Goal: Communication & Community: Answer question/provide support

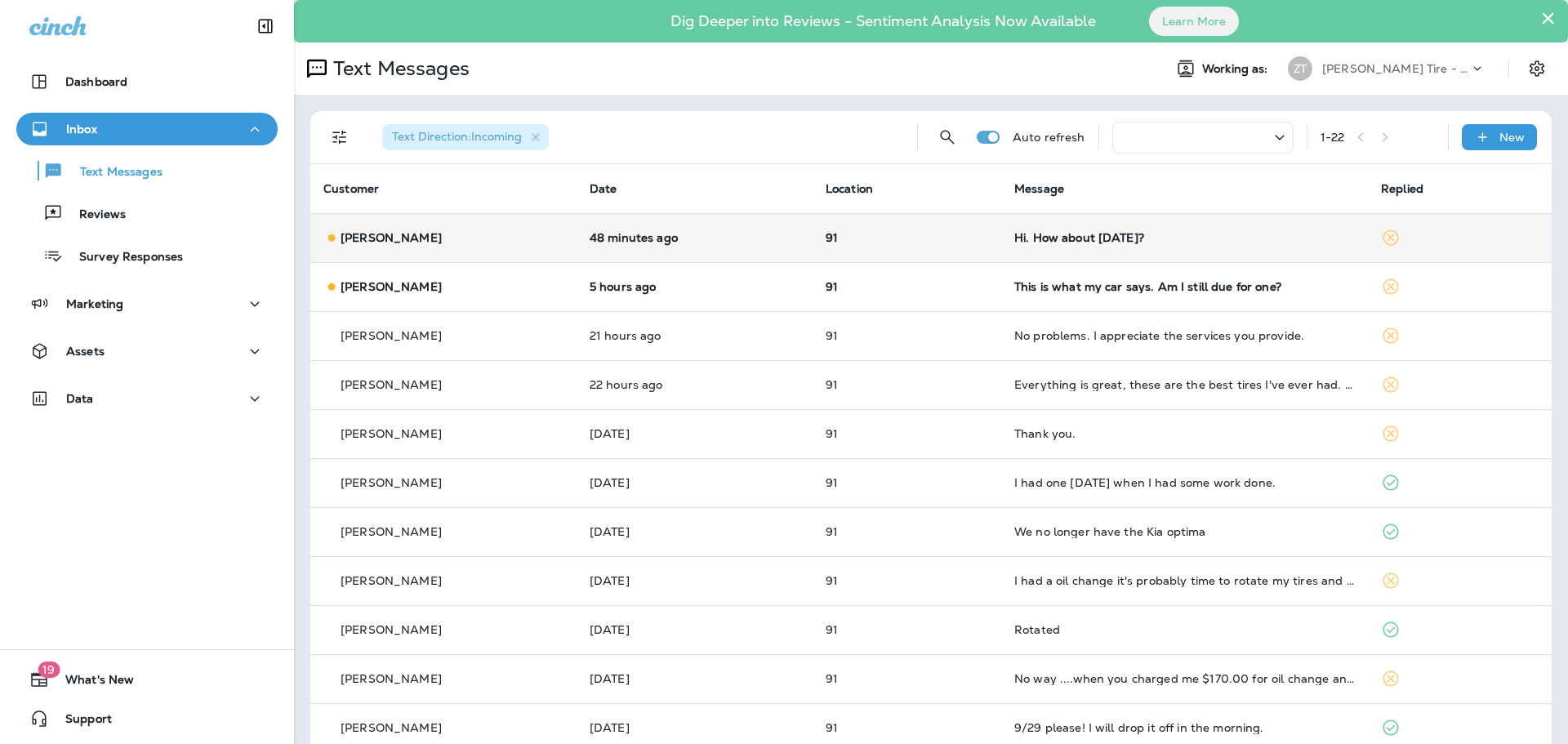
click at [1074, 245] on td "Hi. How about [DATE]?" at bounding box center [1184, 238] width 367 height 49
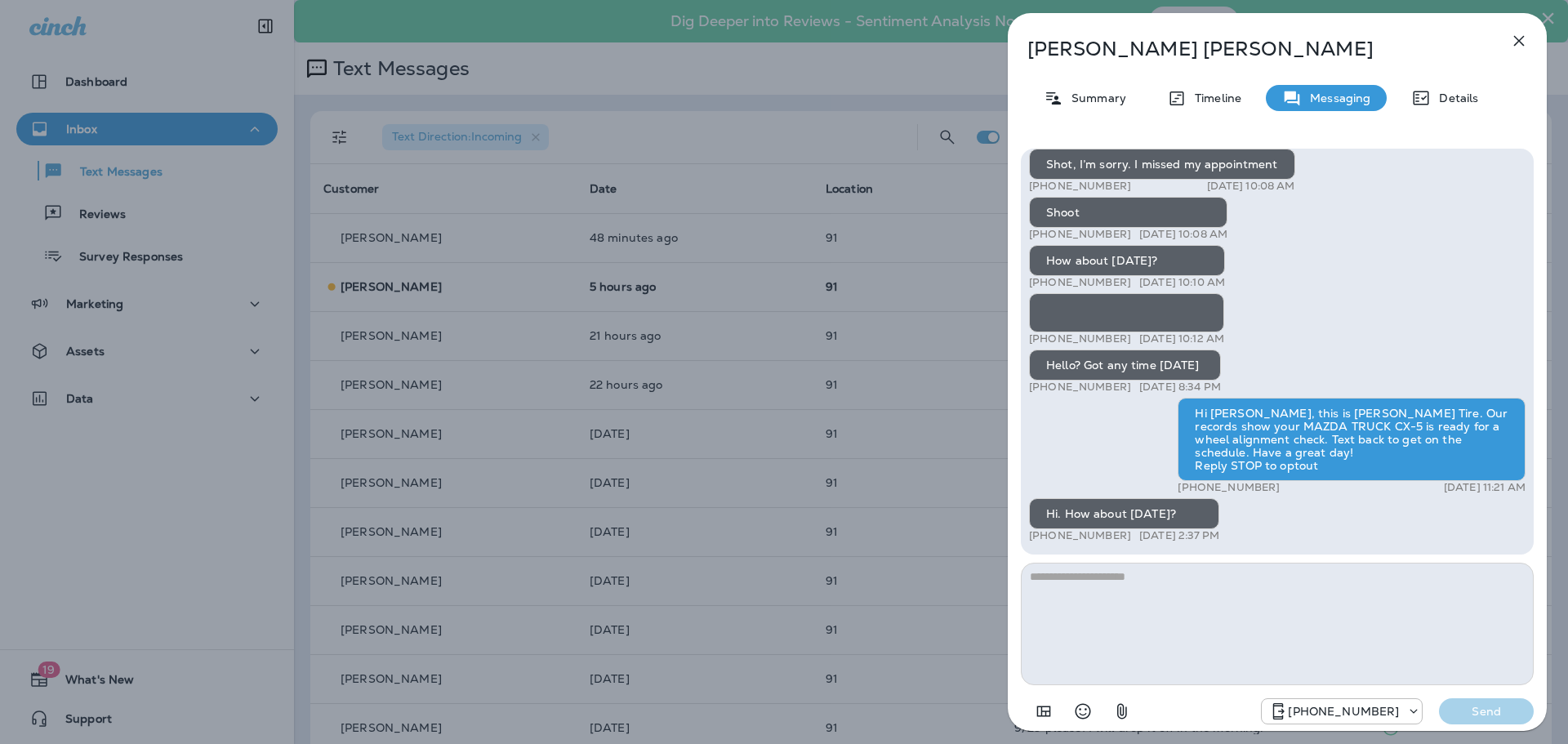
click at [1084, 592] on textarea at bounding box center [1276, 624] width 512 height 122
type textarea "**********"
click at [1469, 709] on p "Send" at bounding box center [1486, 712] width 68 height 14
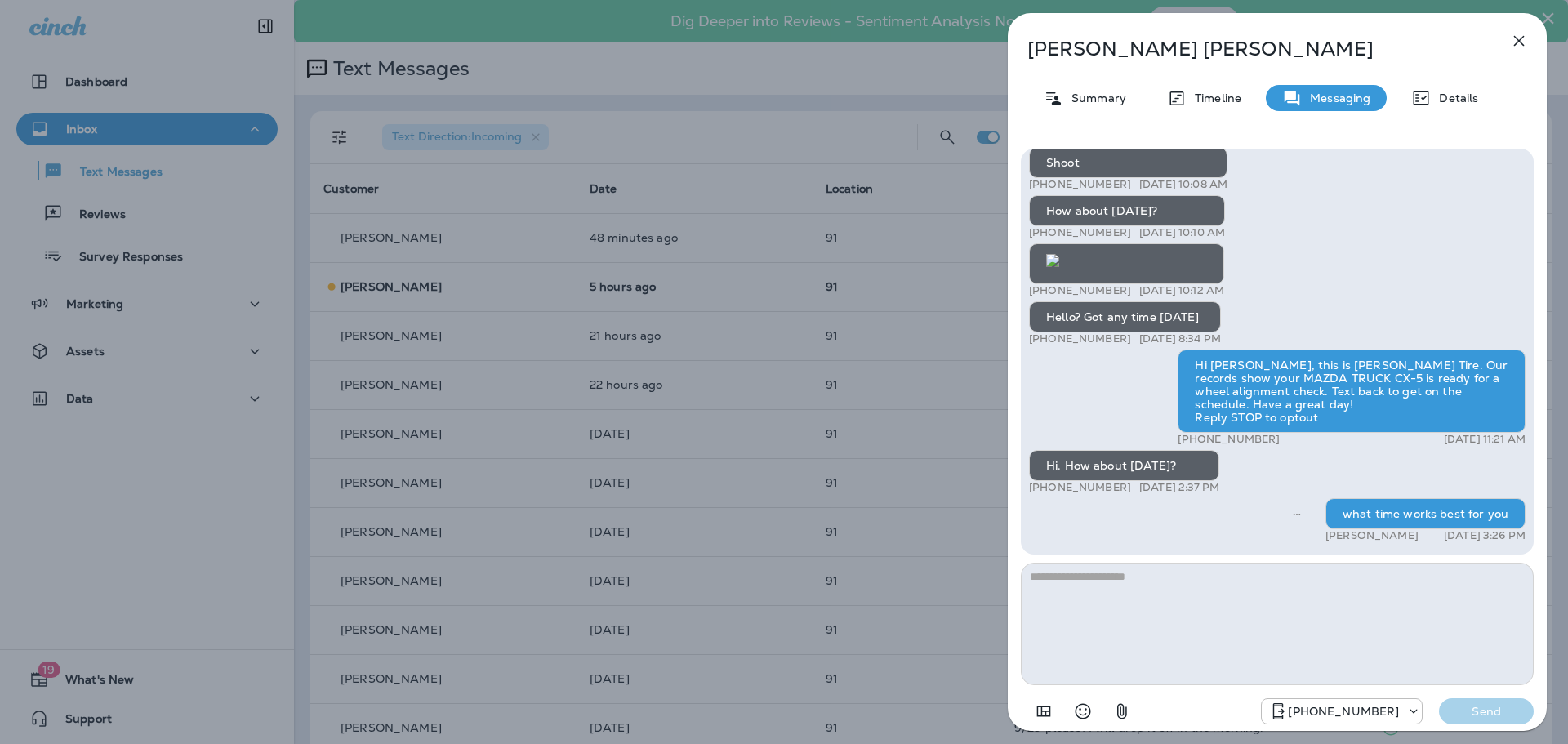
click at [862, 293] on div "[PERSON_NAME] Summary Timeline Messaging Details Thank you for stopping by [PER…" at bounding box center [784, 372] width 1568 height 744
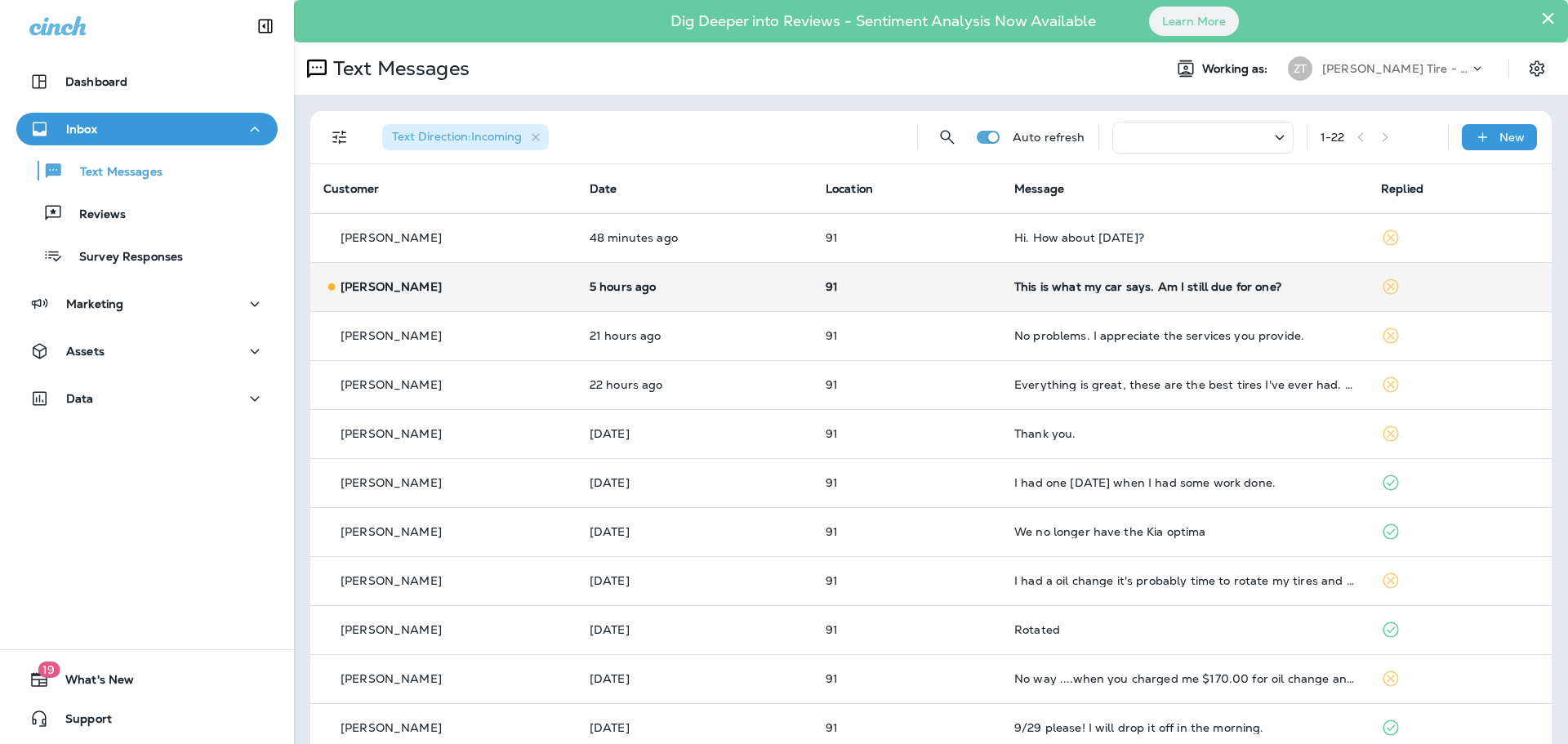
click at [905, 294] on td "91" at bounding box center [906, 286] width 188 height 49
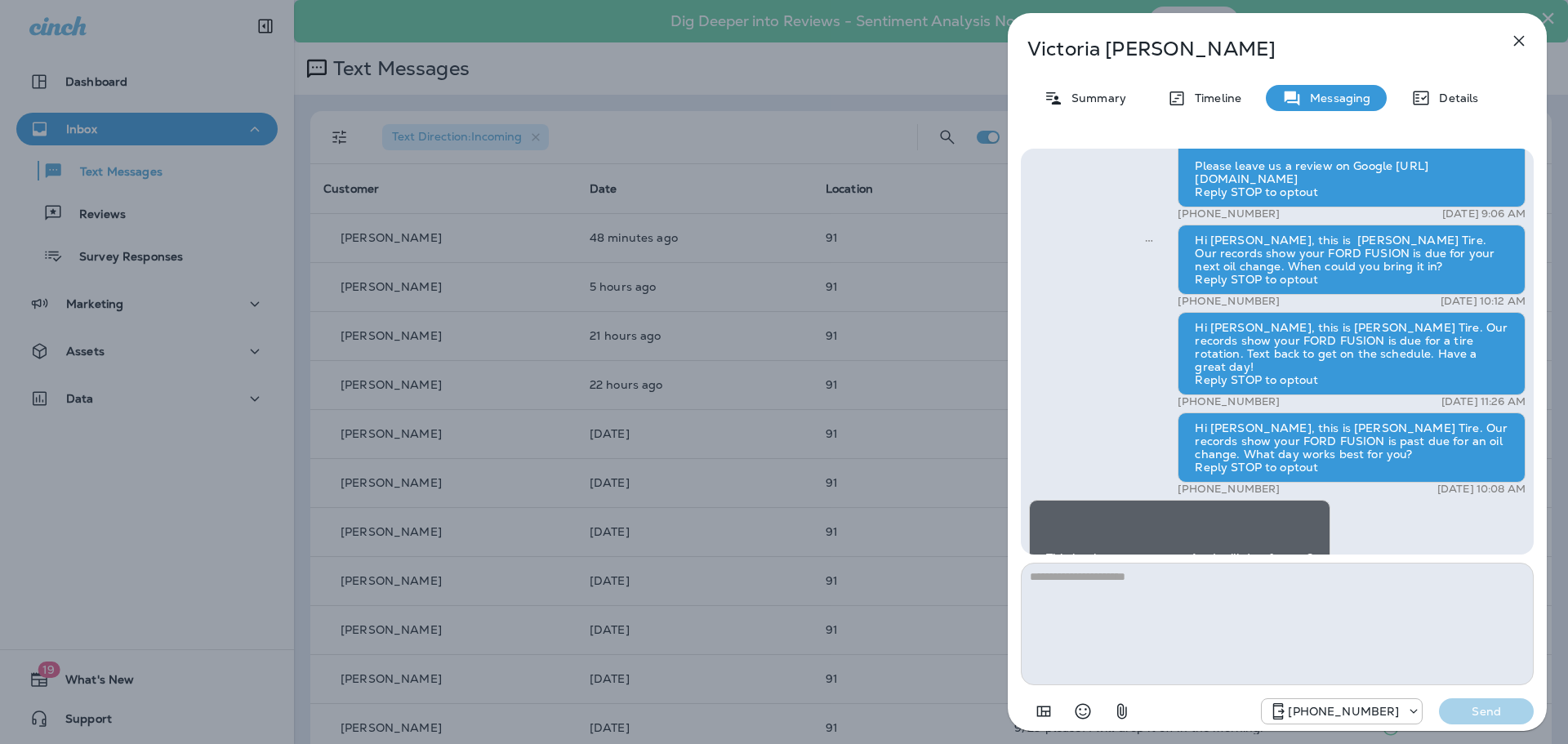
scroll to position [-81, 0]
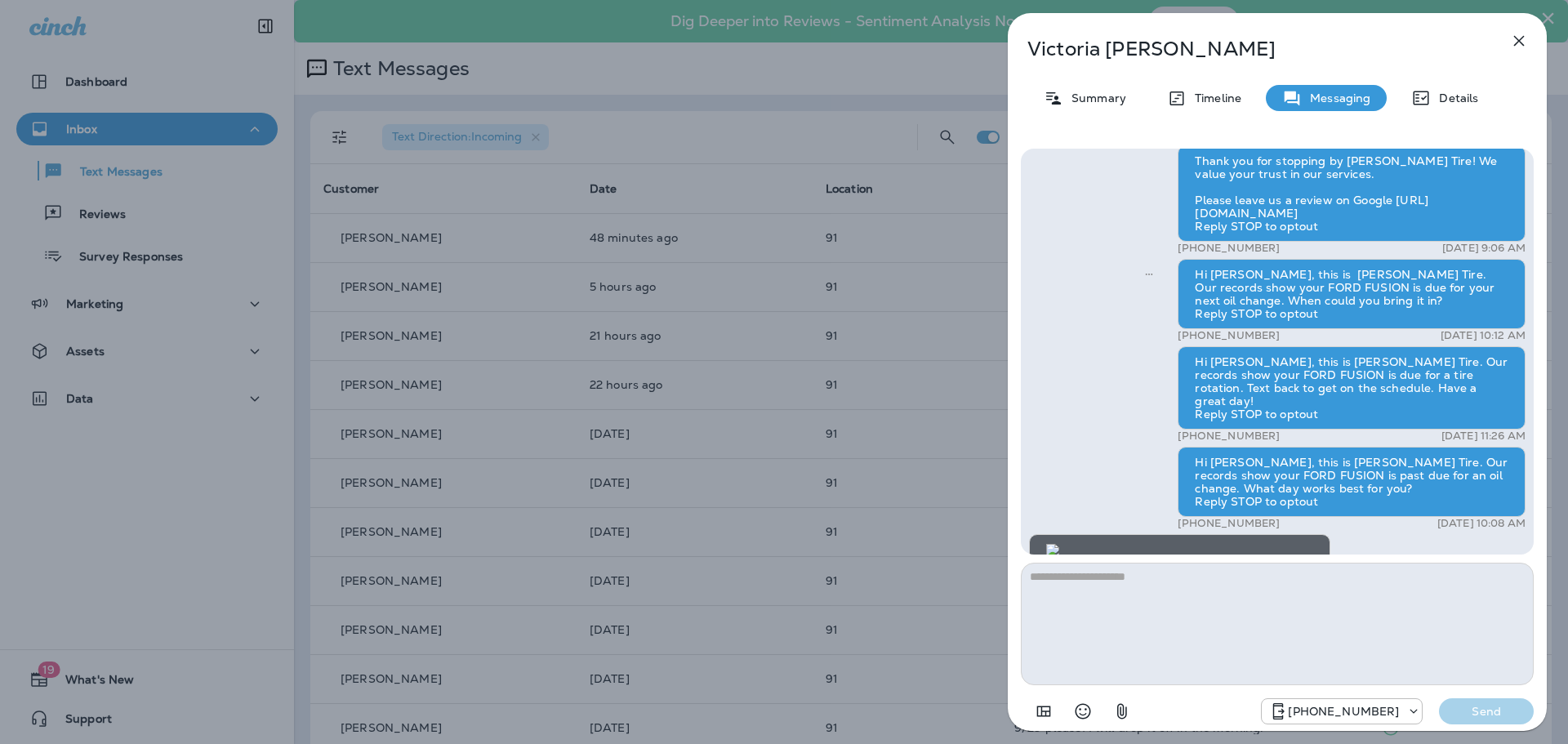
click at [1117, 638] on textarea at bounding box center [1276, 624] width 512 height 122
type textarea "*"
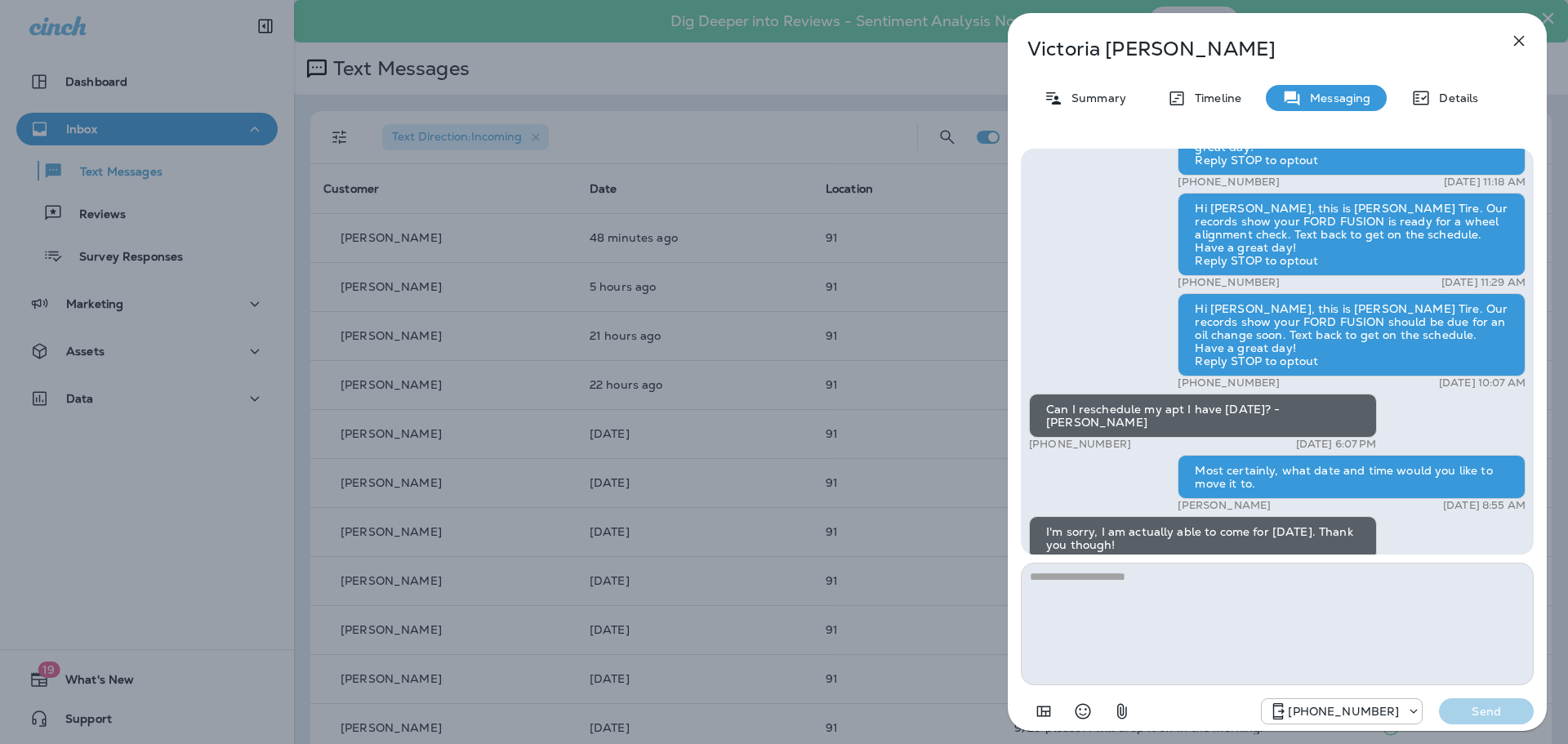
scroll to position [-489, 0]
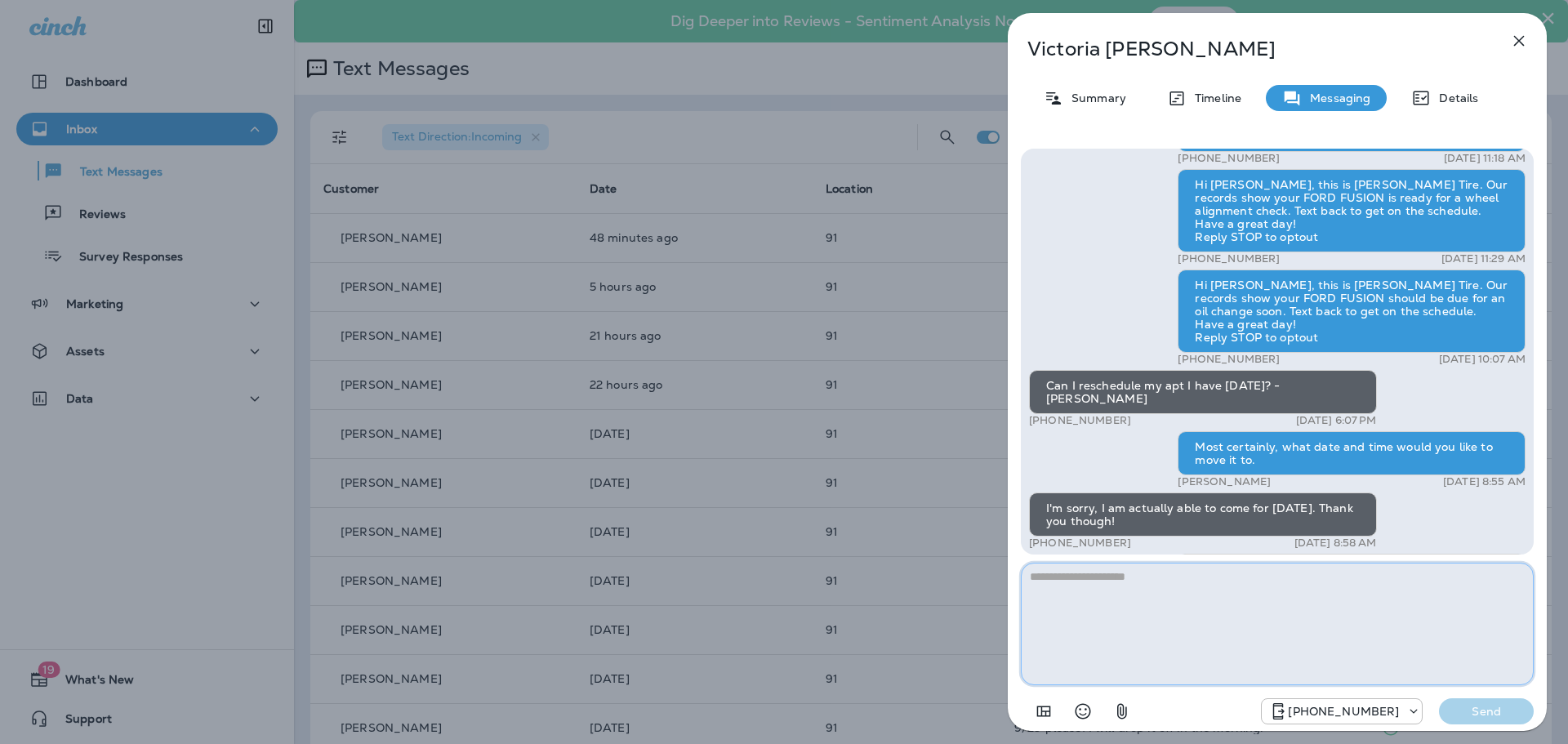
click at [1081, 592] on textarea at bounding box center [1276, 624] width 512 height 122
type textarea "**********"
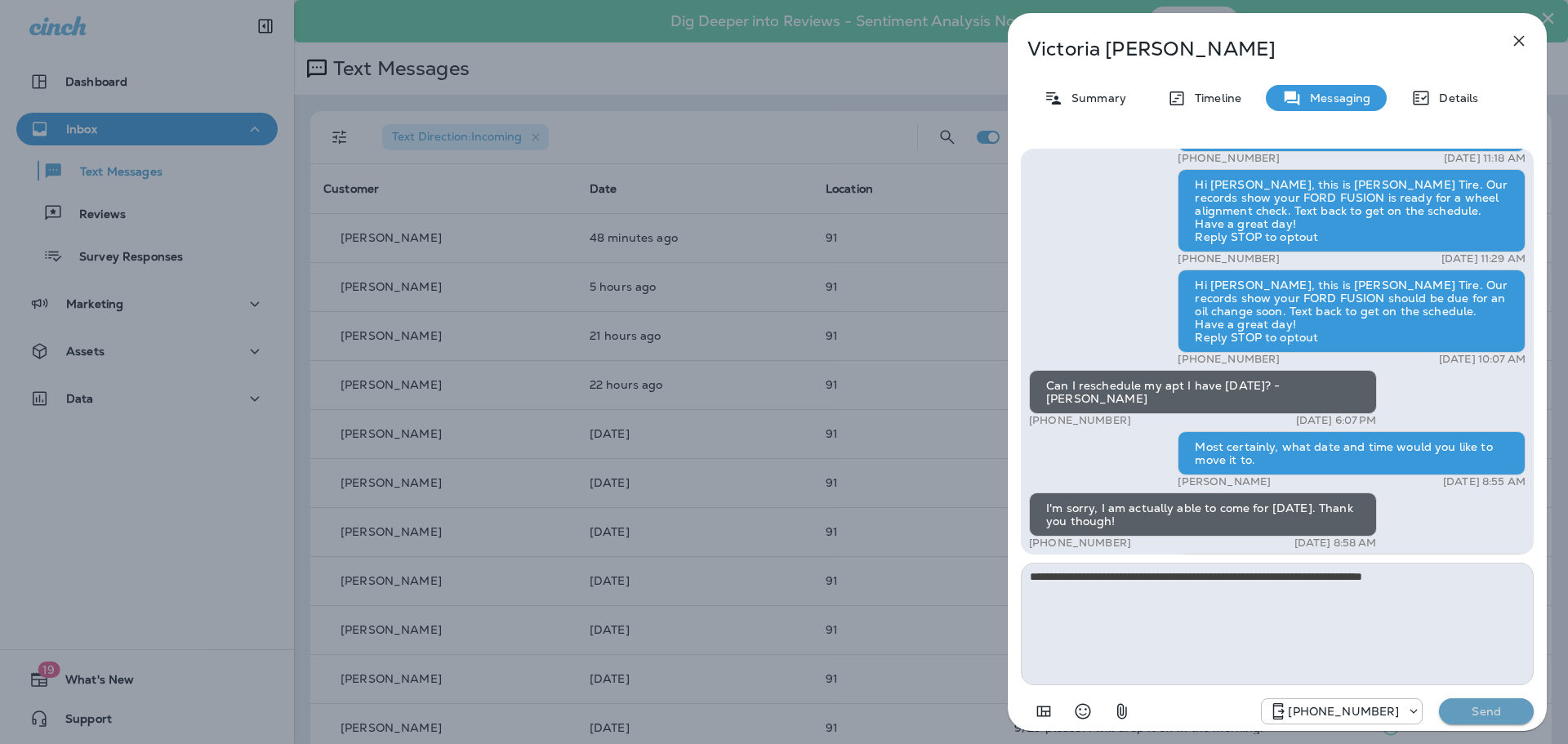
click at [1464, 712] on p "Send" at bounding box center [1486, 712] width 68 height 14
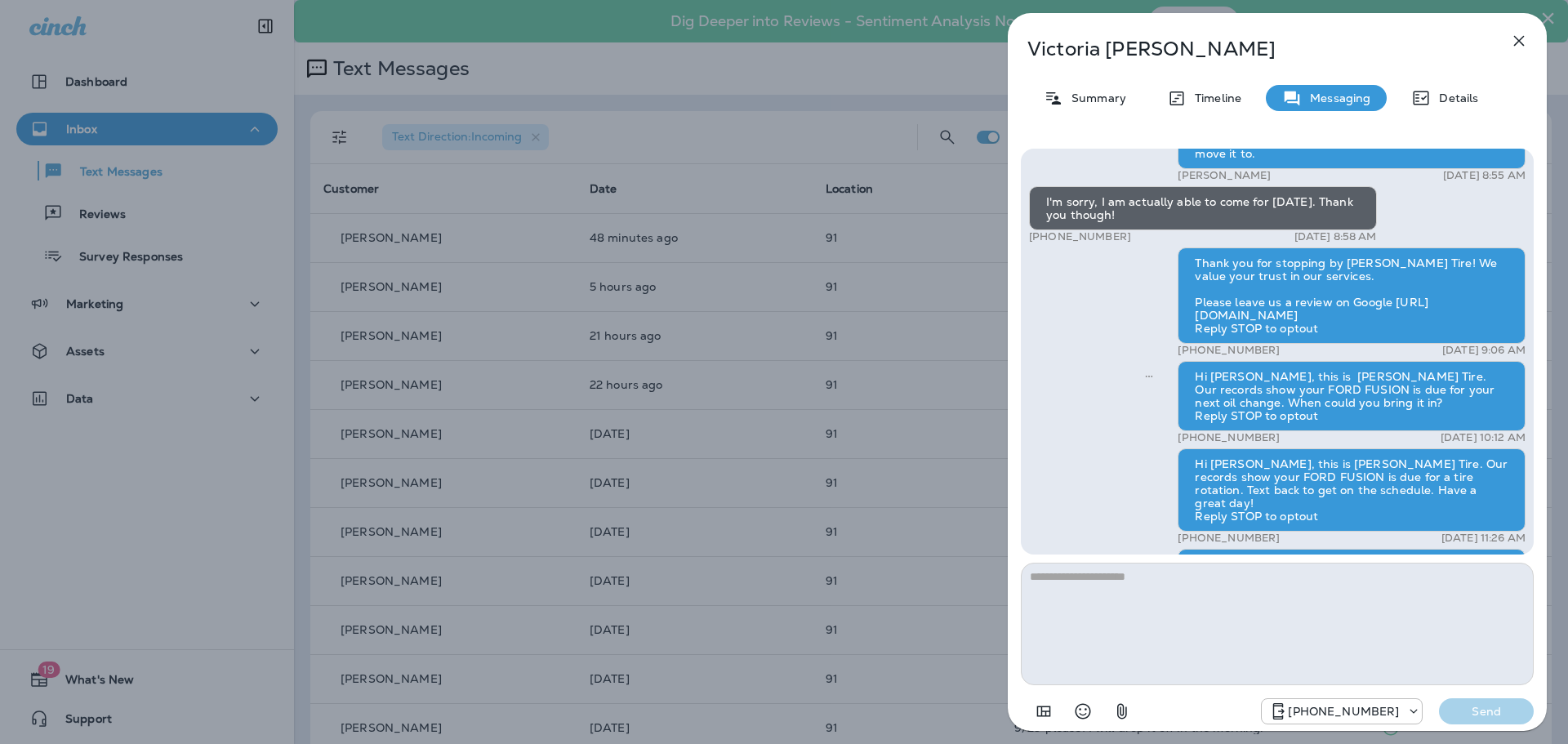
scroll to position [1, 0]
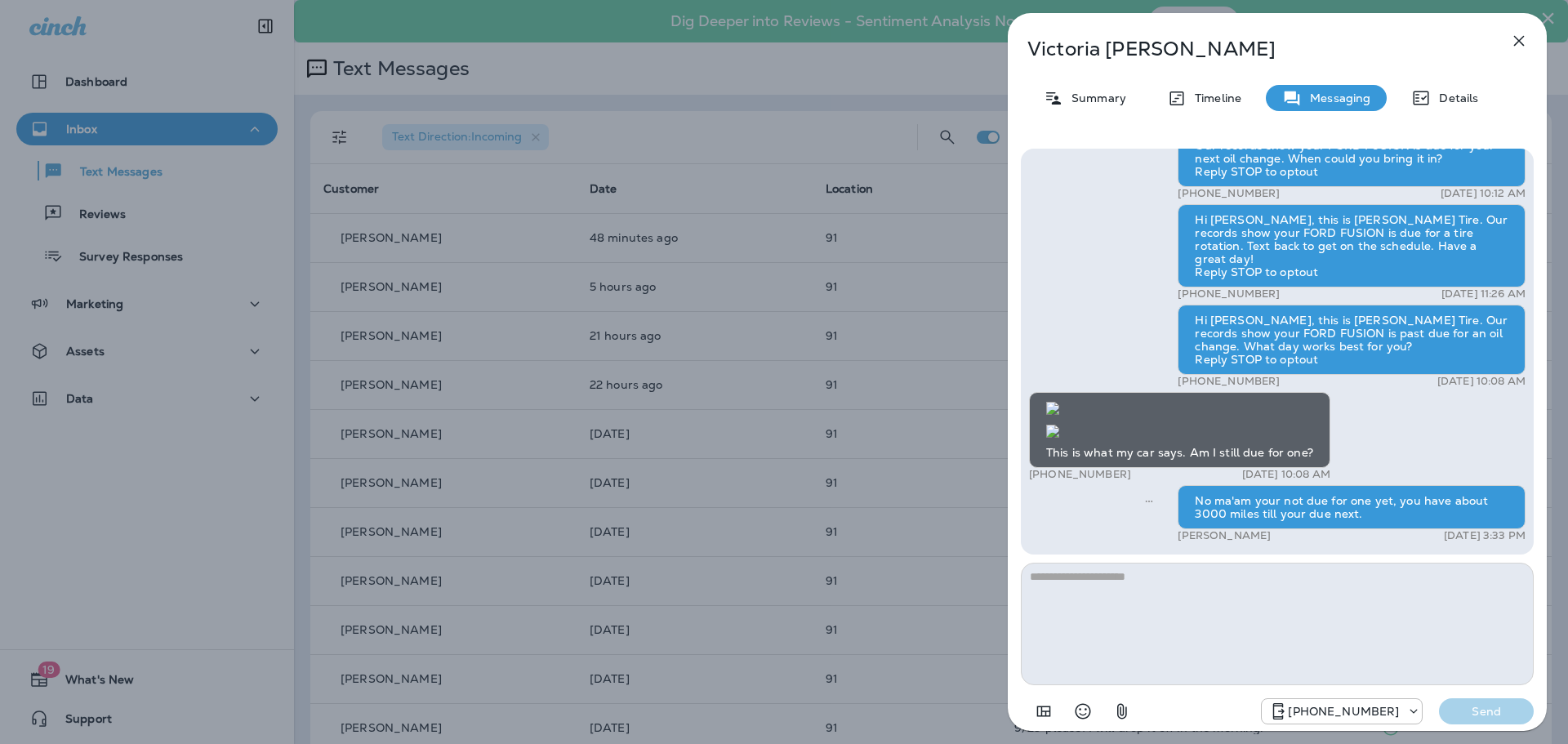
click at [1519, 33] on icon "button" at bounding box center [1519, 41] width 20 height 20
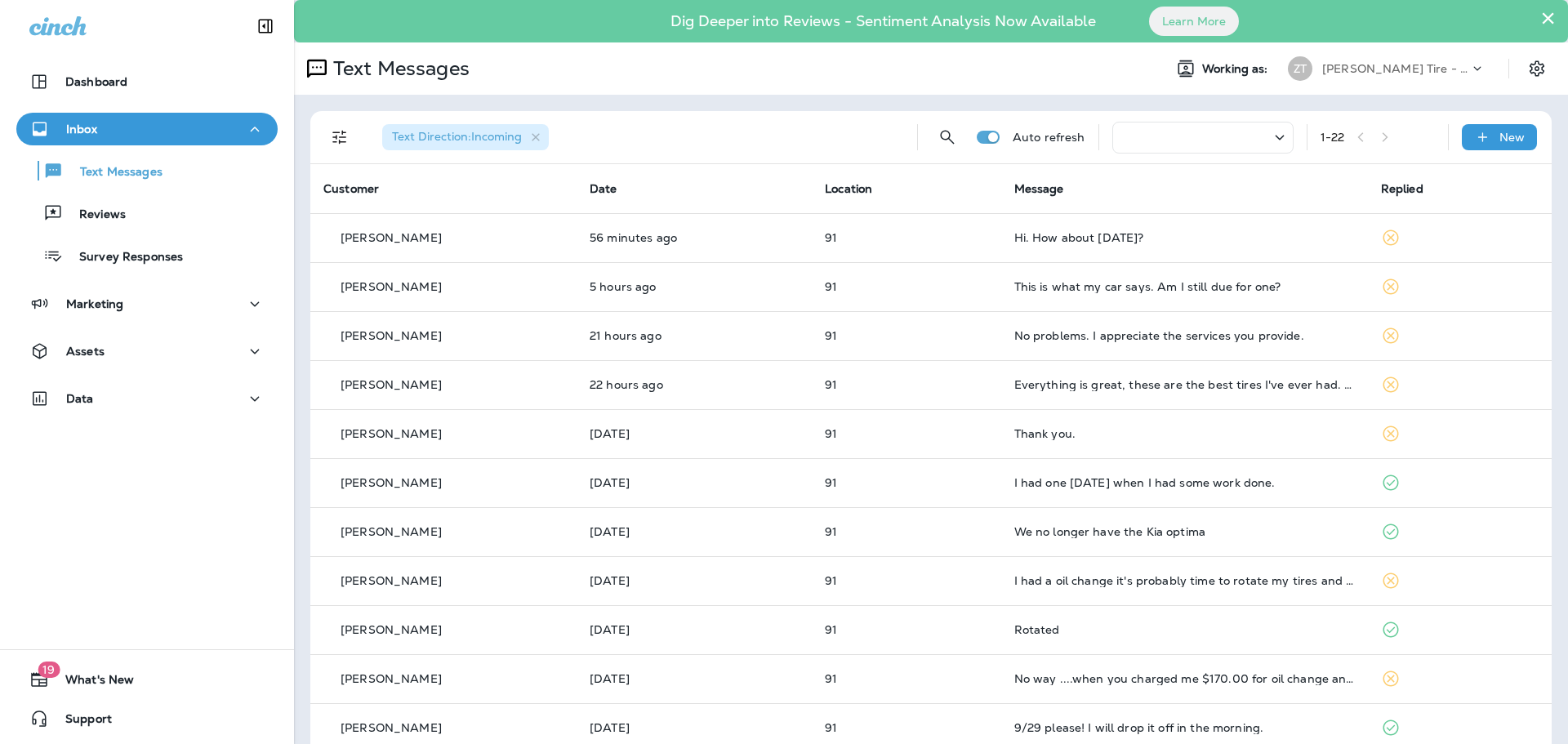
click at [1403, 71] on p "[PERSON_NAME] Tire - [PERSON_NAME]" at bounding box center [1395, 68] width 147 height 14
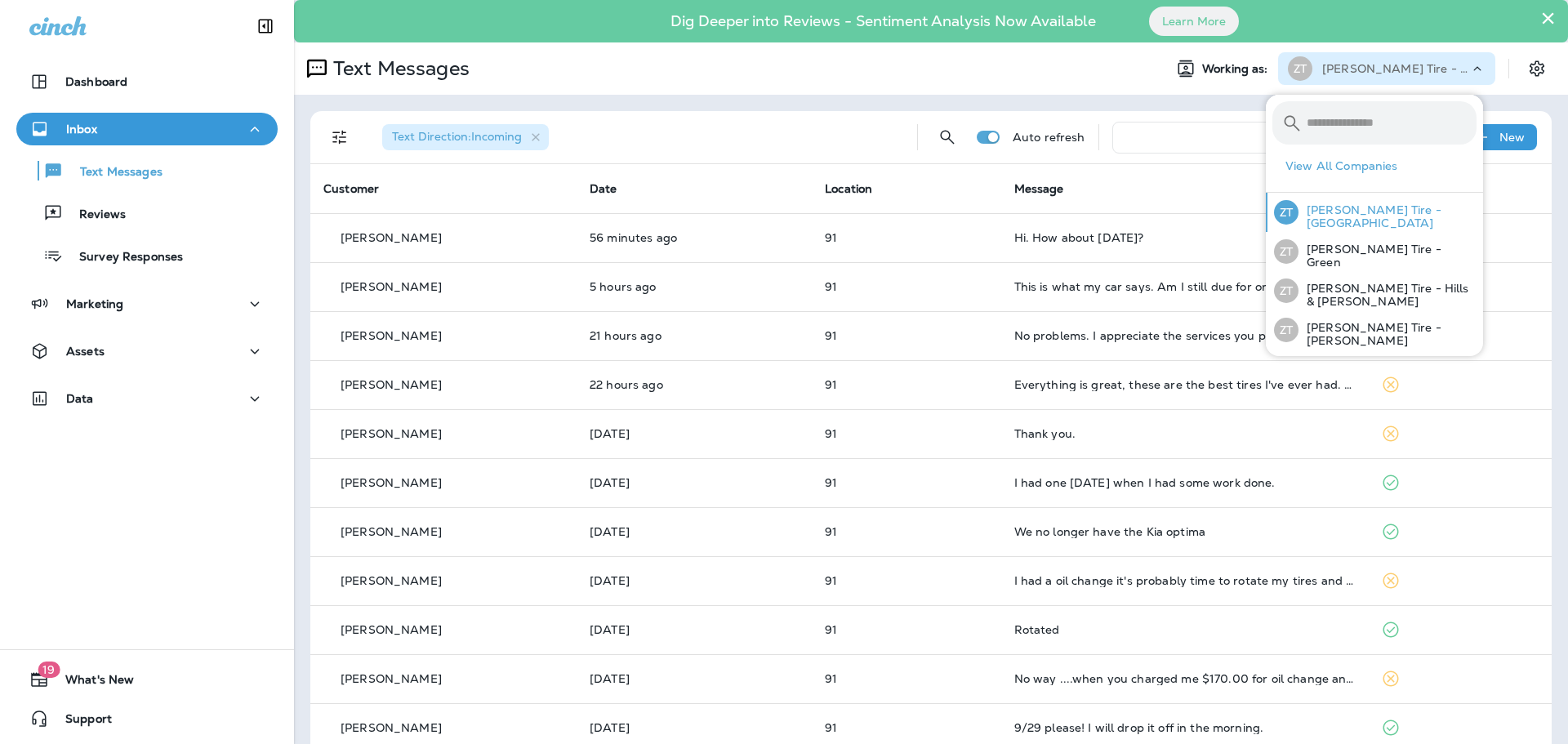
click at [1353, 214] on p "[PERSON_NAME] Tire - [GEOGRAPHIC_DATA]" at bounding box center [1388, 216] width 178 height 26
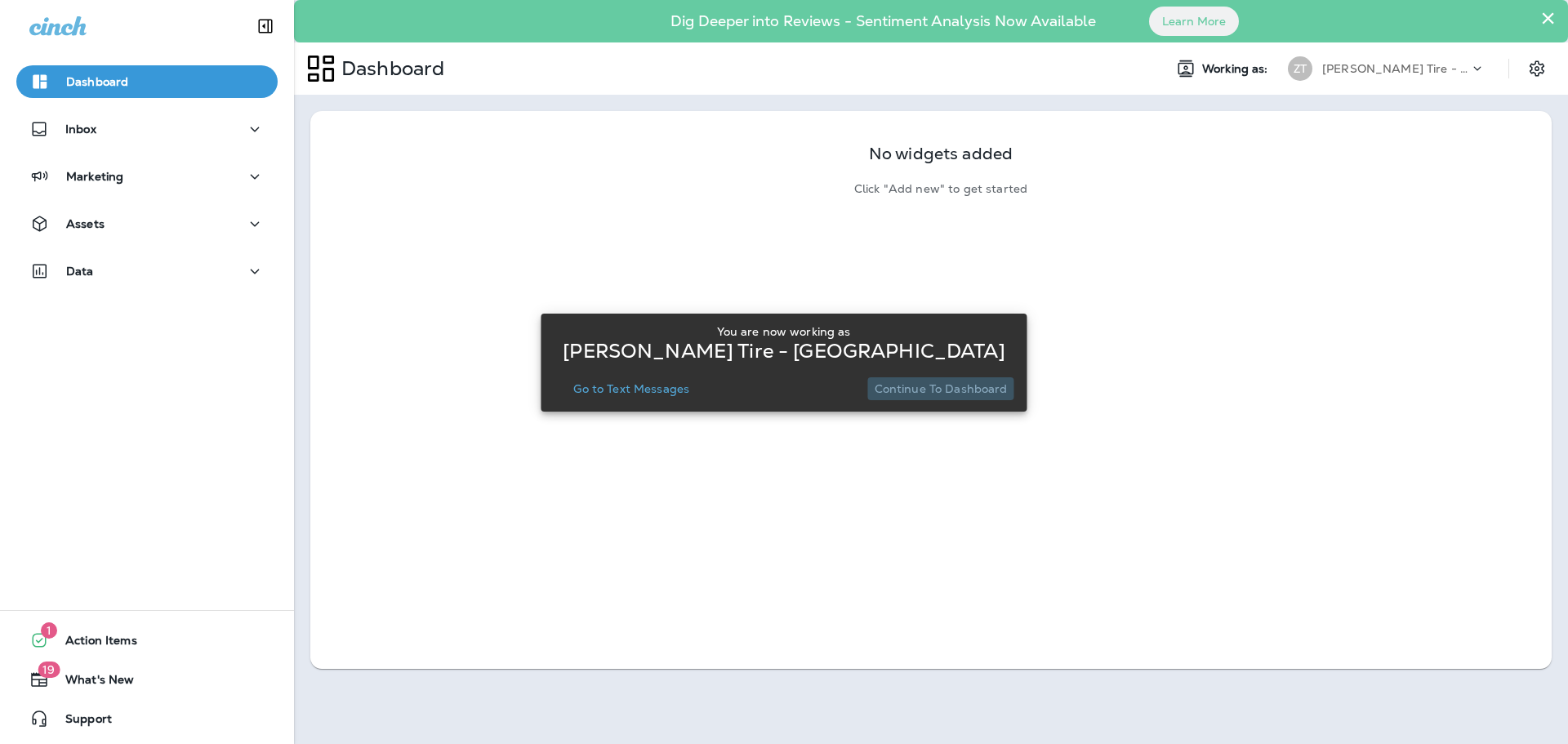
click at [957, 384] on p "Continue to Dashboard" at bounding box center [941, 388] width 133 height 14
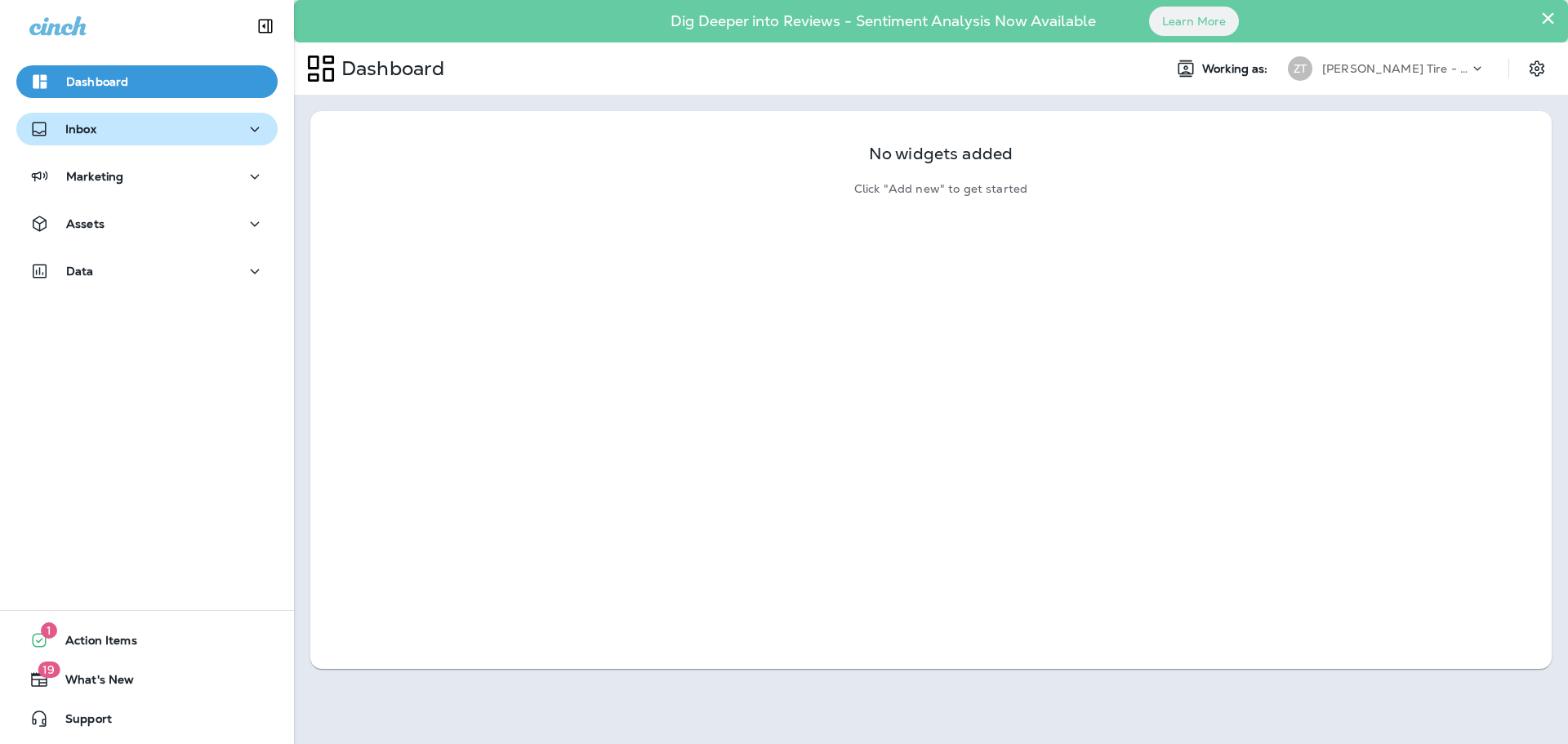
click at [69, 127] on p "Inbox" at bounding box center [81, 129] width 31 height 14
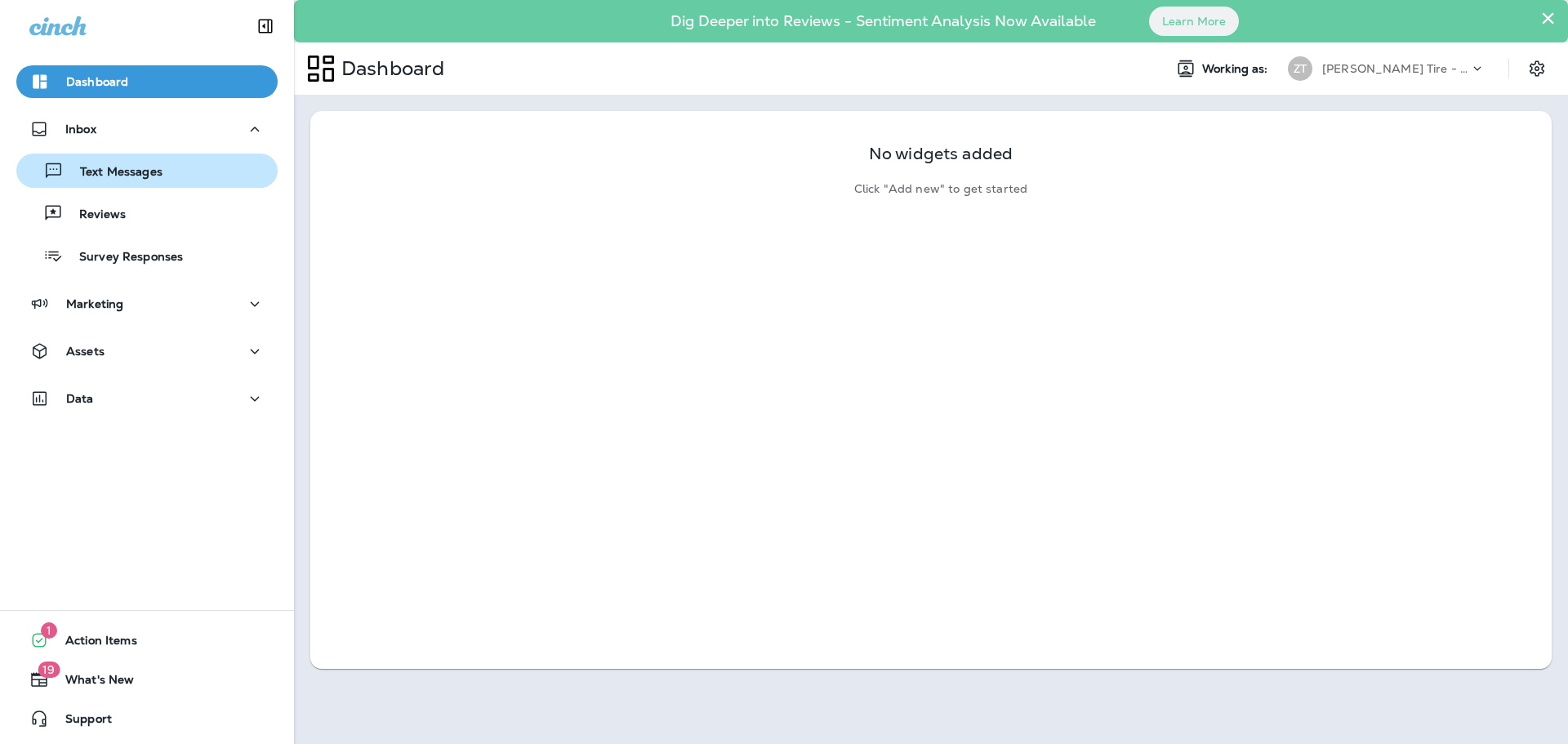
click at [117, 170] on p "Text Messages" at bounding box center [113, 172] width 99 height 15
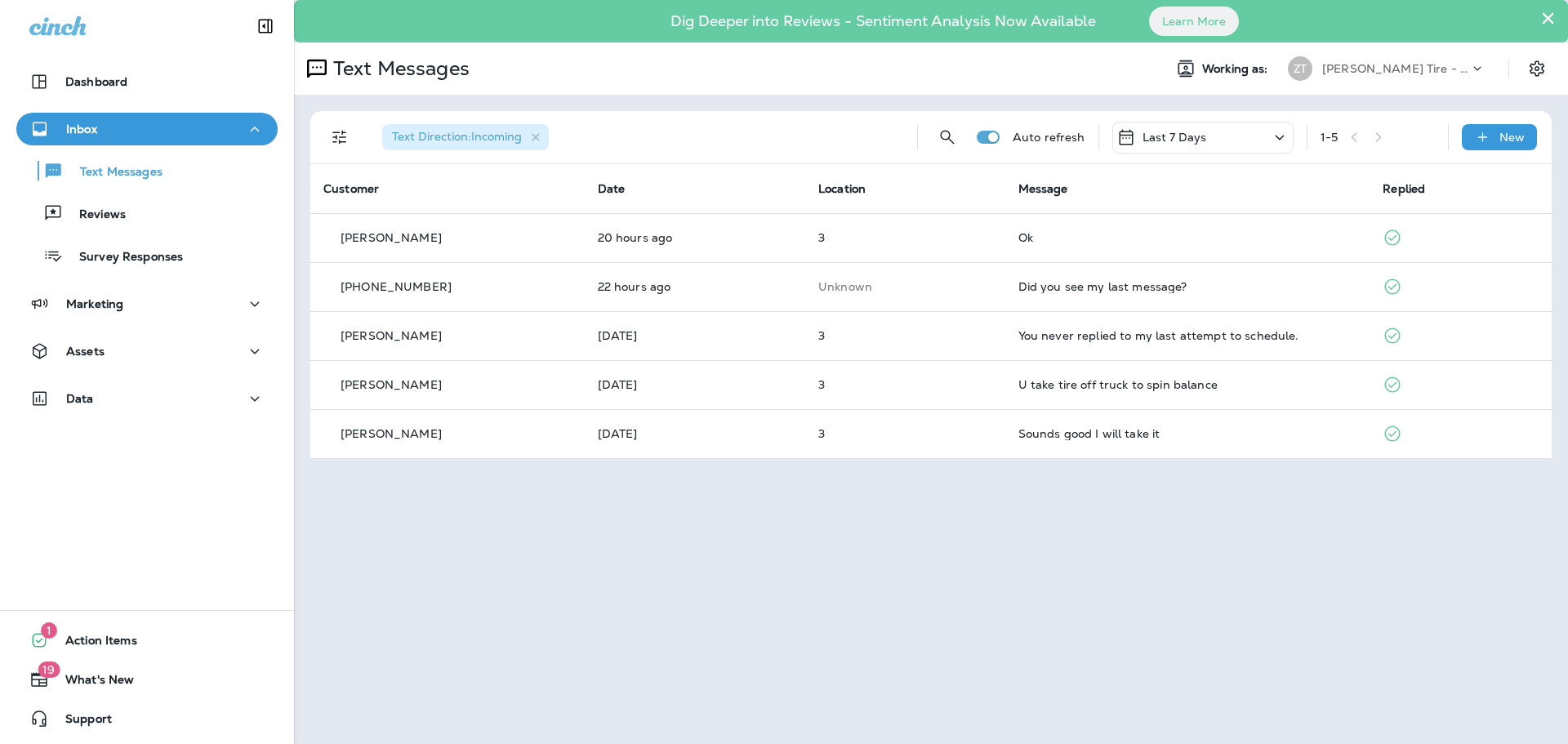
click at [1376, 68] on p "[PERSON_NAME] Tire - [GEOGRAPHIC_DATA]" at bounding box center [1395, 68] width 147 height 14
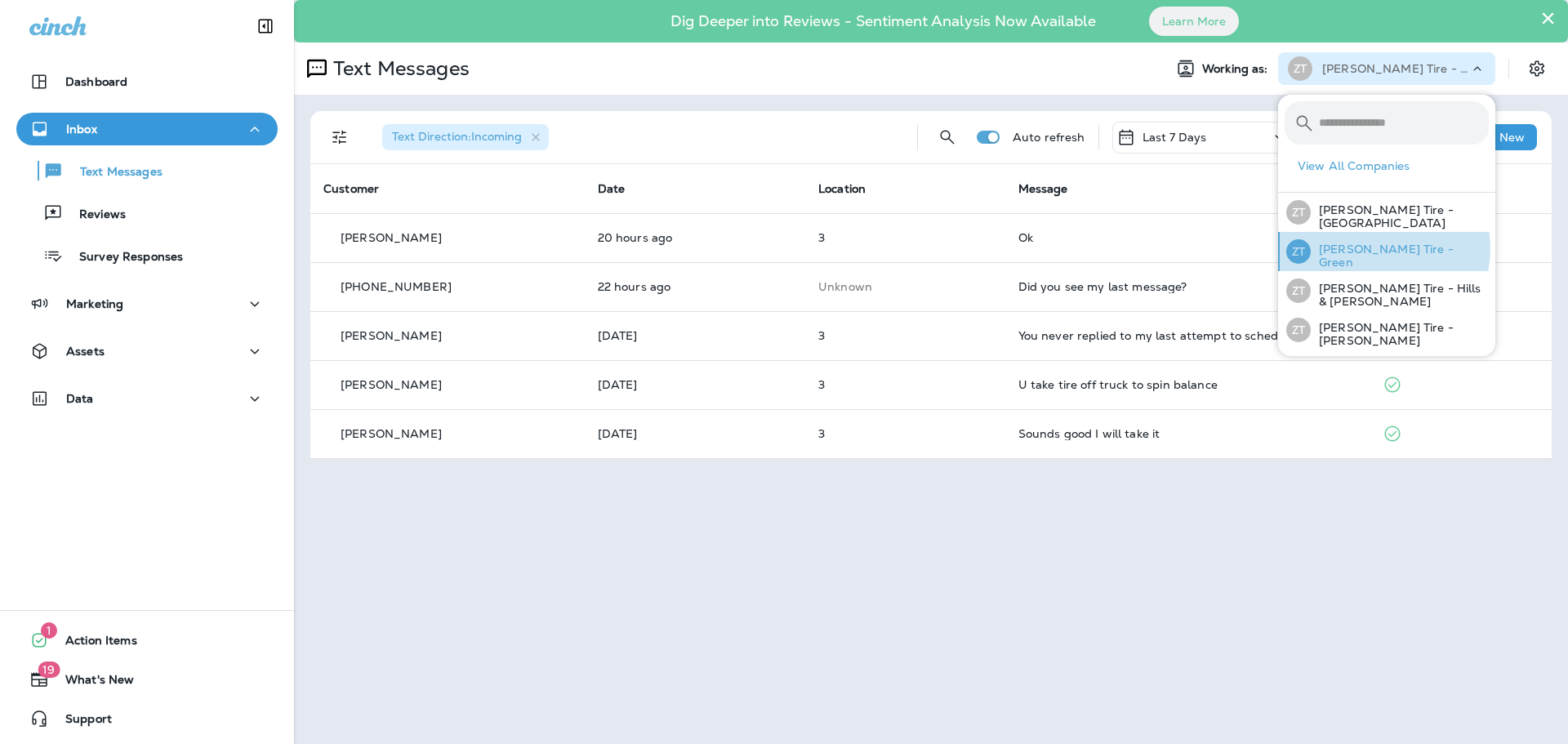
click at [1375, 249] on p "[PERSON_NAME] Tire - Green" at bounding box center [1400, 255] width 178 height 26
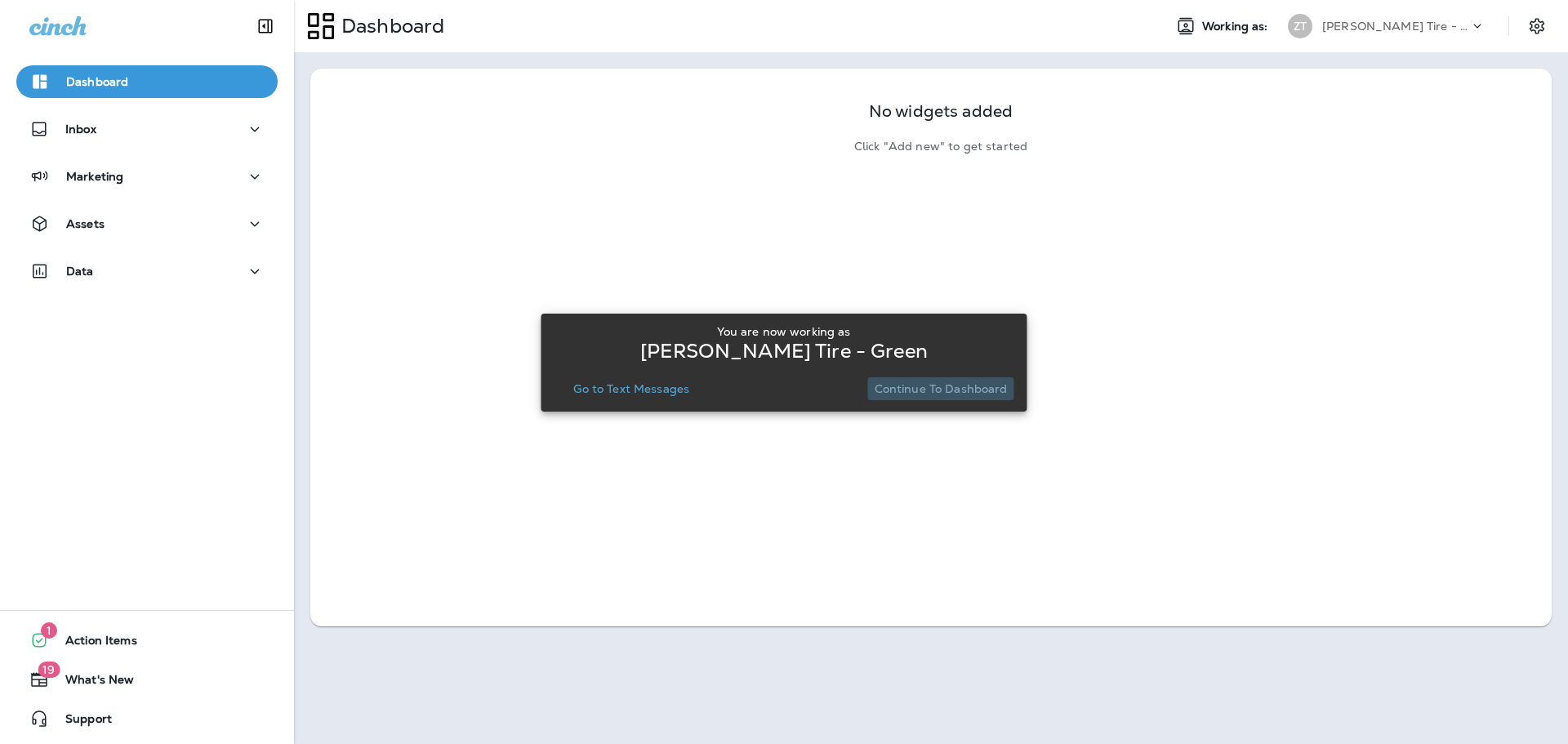
click at [964, 380] on button "Continue to Dashboard" at bounding box center [941, 388] width 146 height 23
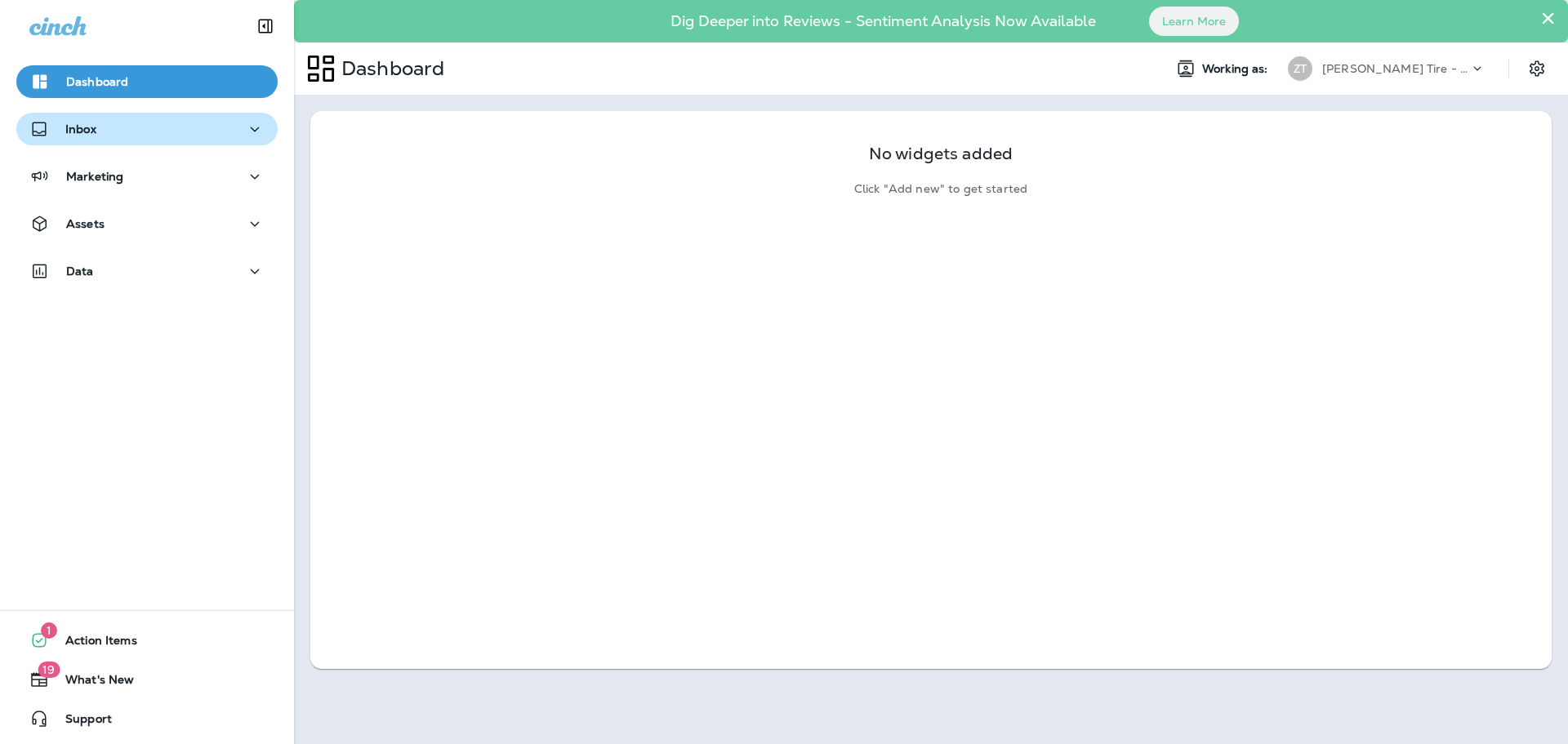
click at [176, 131] on div "Inbox" at bounding box center [147, 129] width 235 height 21
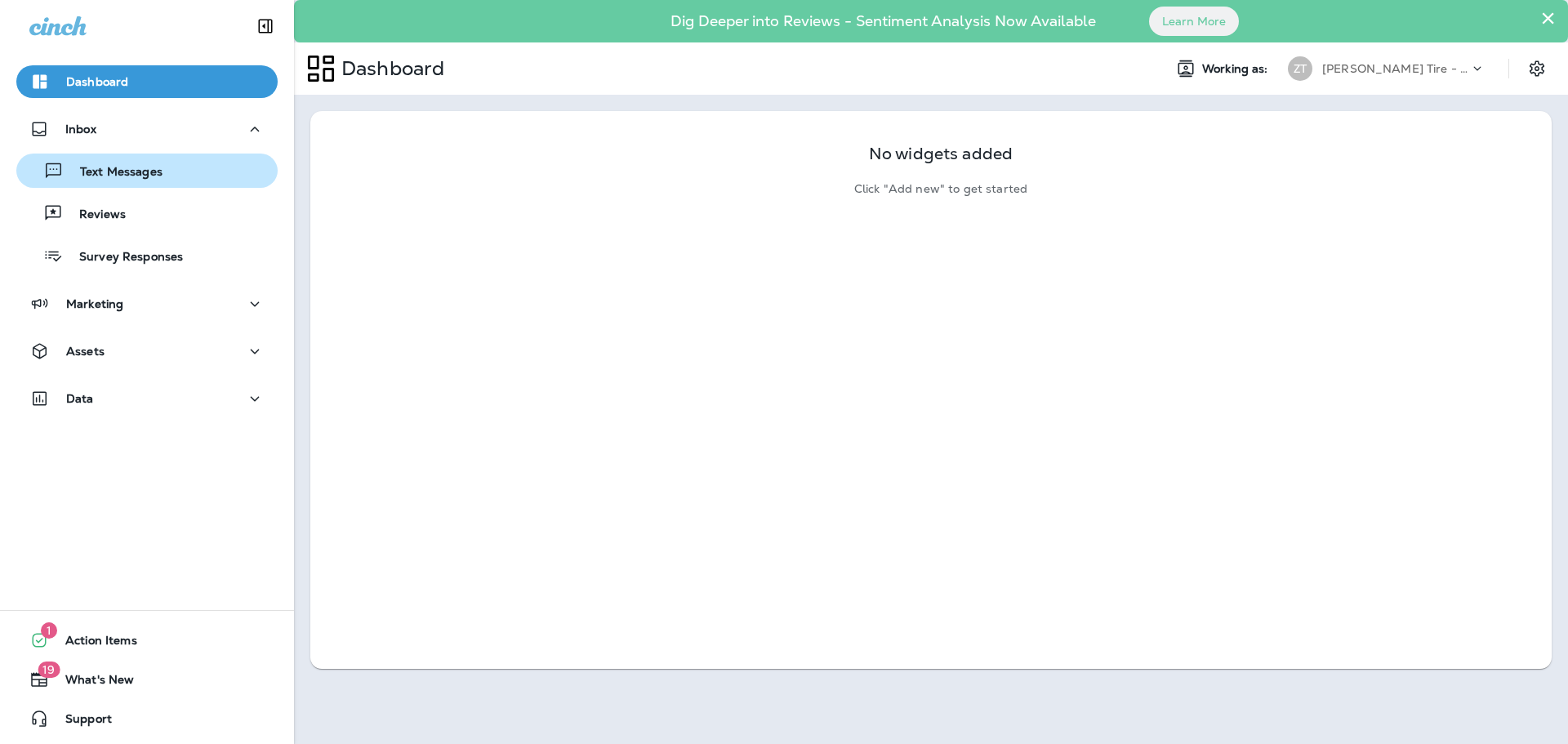
click at [179, 179] on div "Text Messages" at bounding box center [147, 170] width 249 height 24
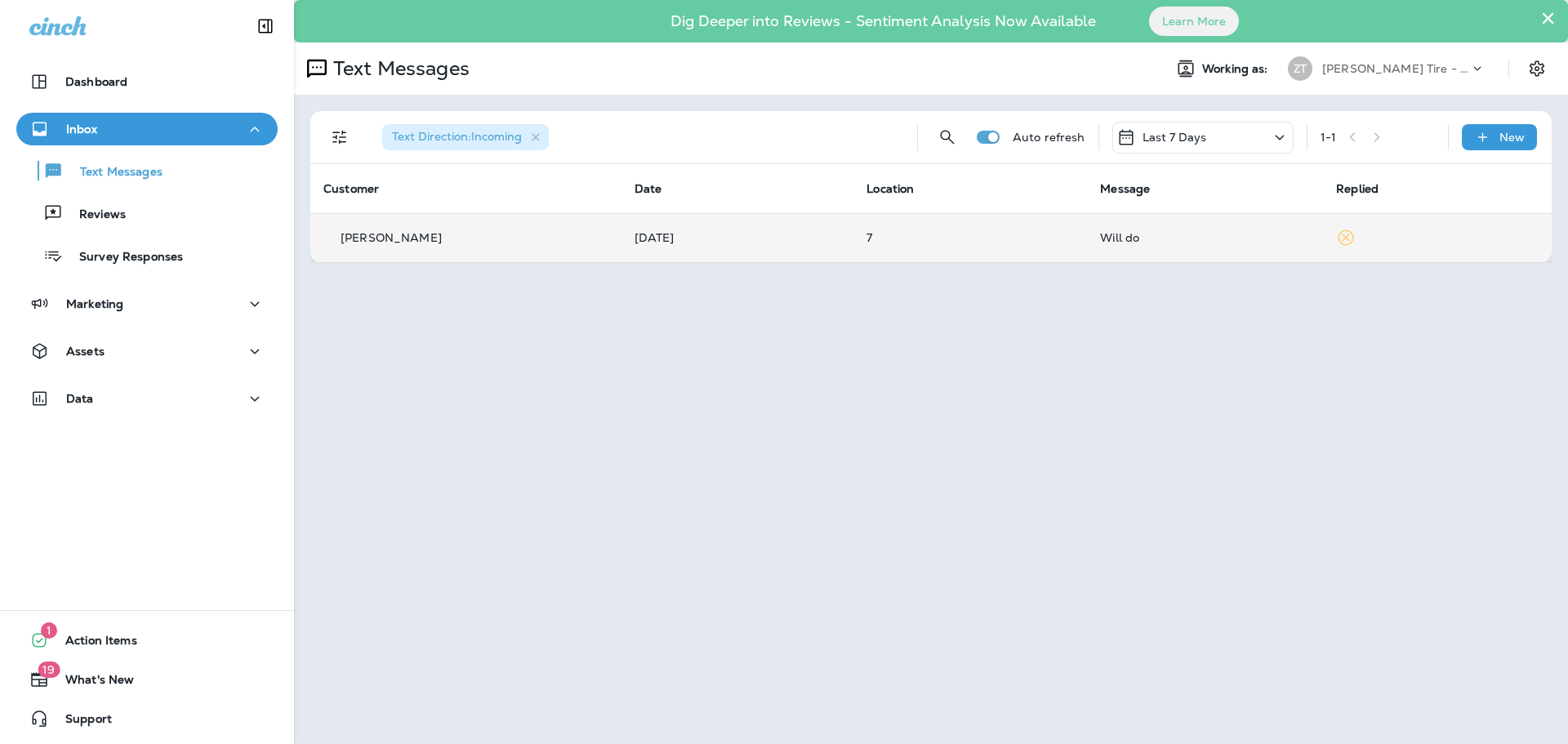
click at [1140, 234] on div "Will do" at bounding box center [1204, 238] width 210 height 14
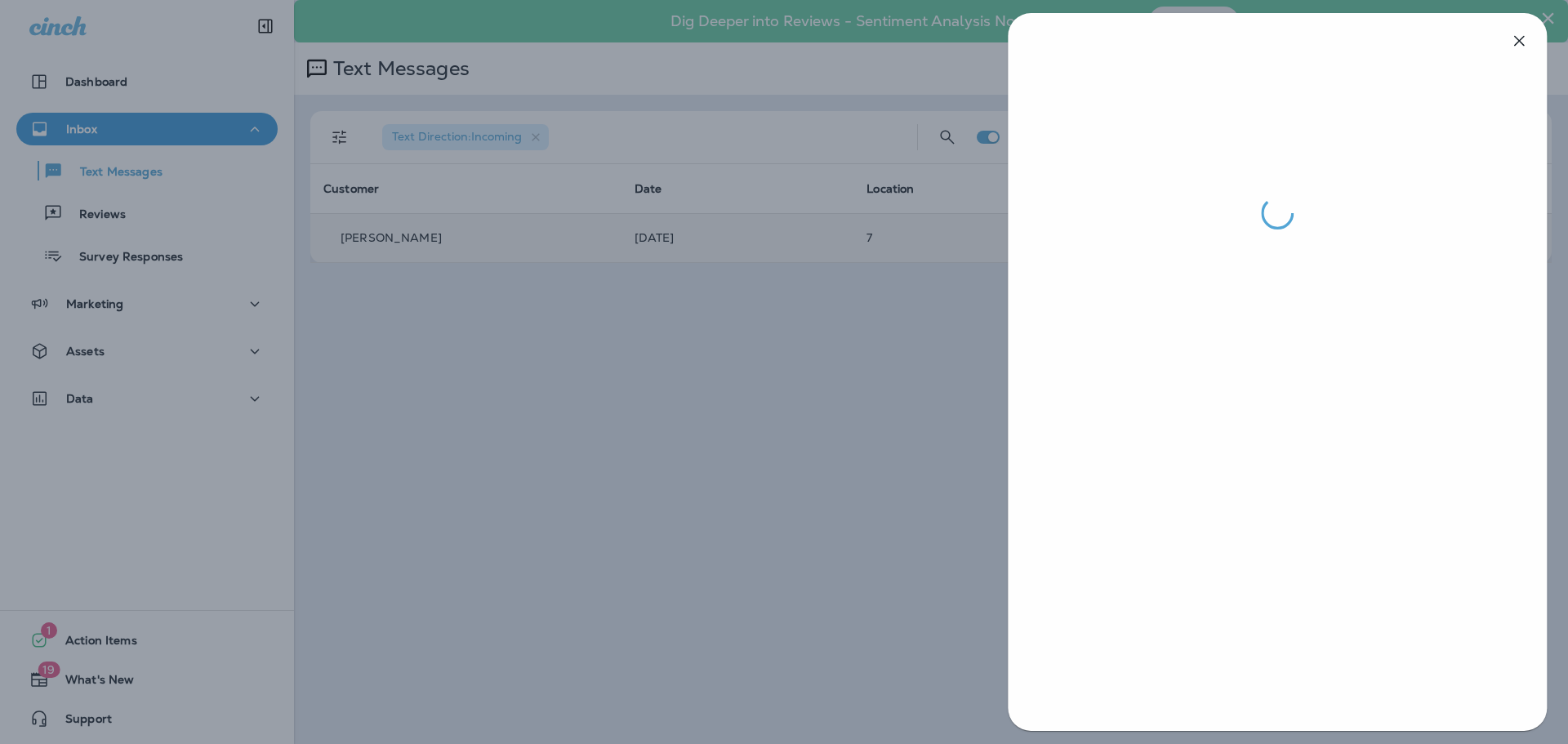
click at [948, 355] on div at bounding box center [784, 372] width 1568 height 744
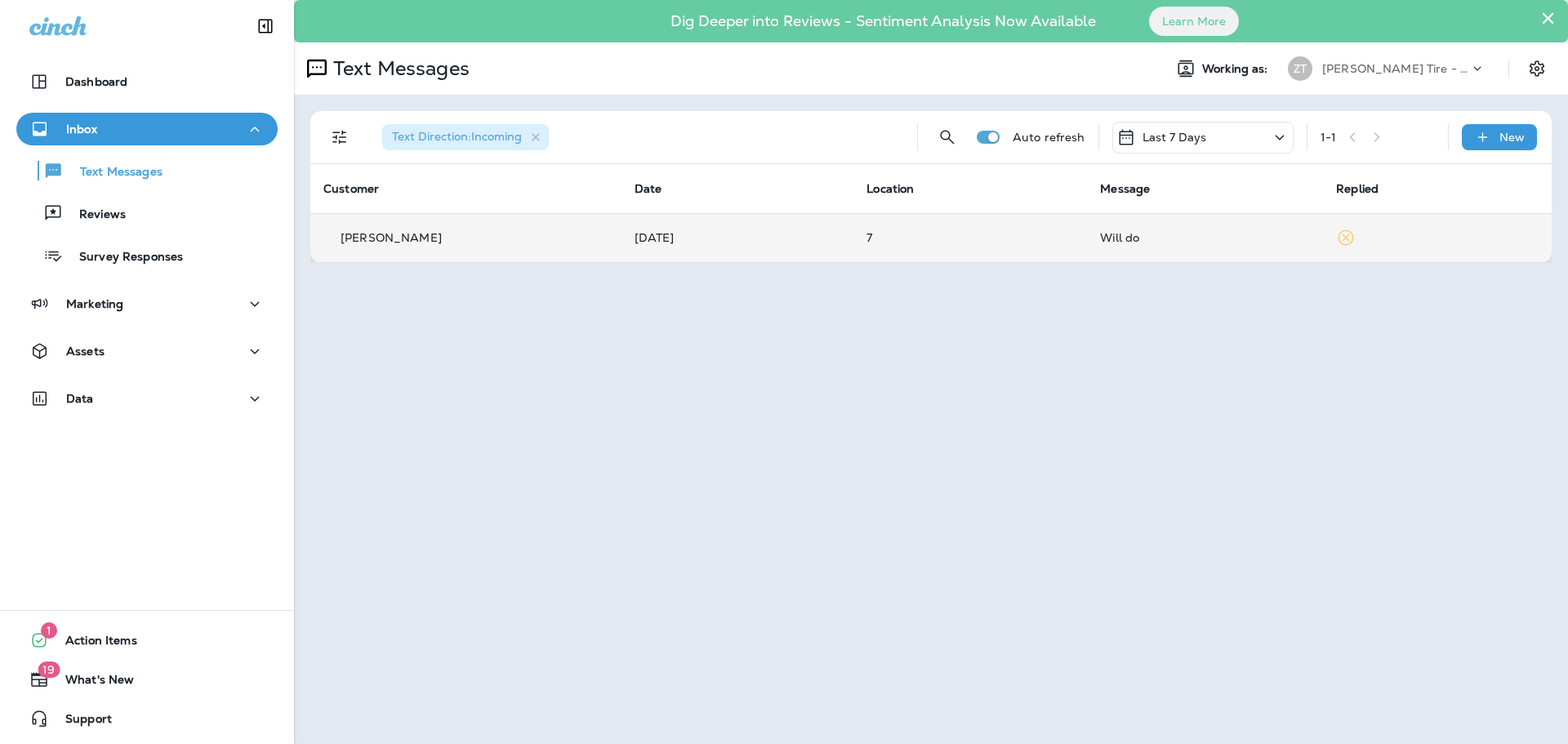
click at [1356, 63] on p "[PERSON_NAME] Tire - Green" at bounding box center [1395, 68] width 147 height 14
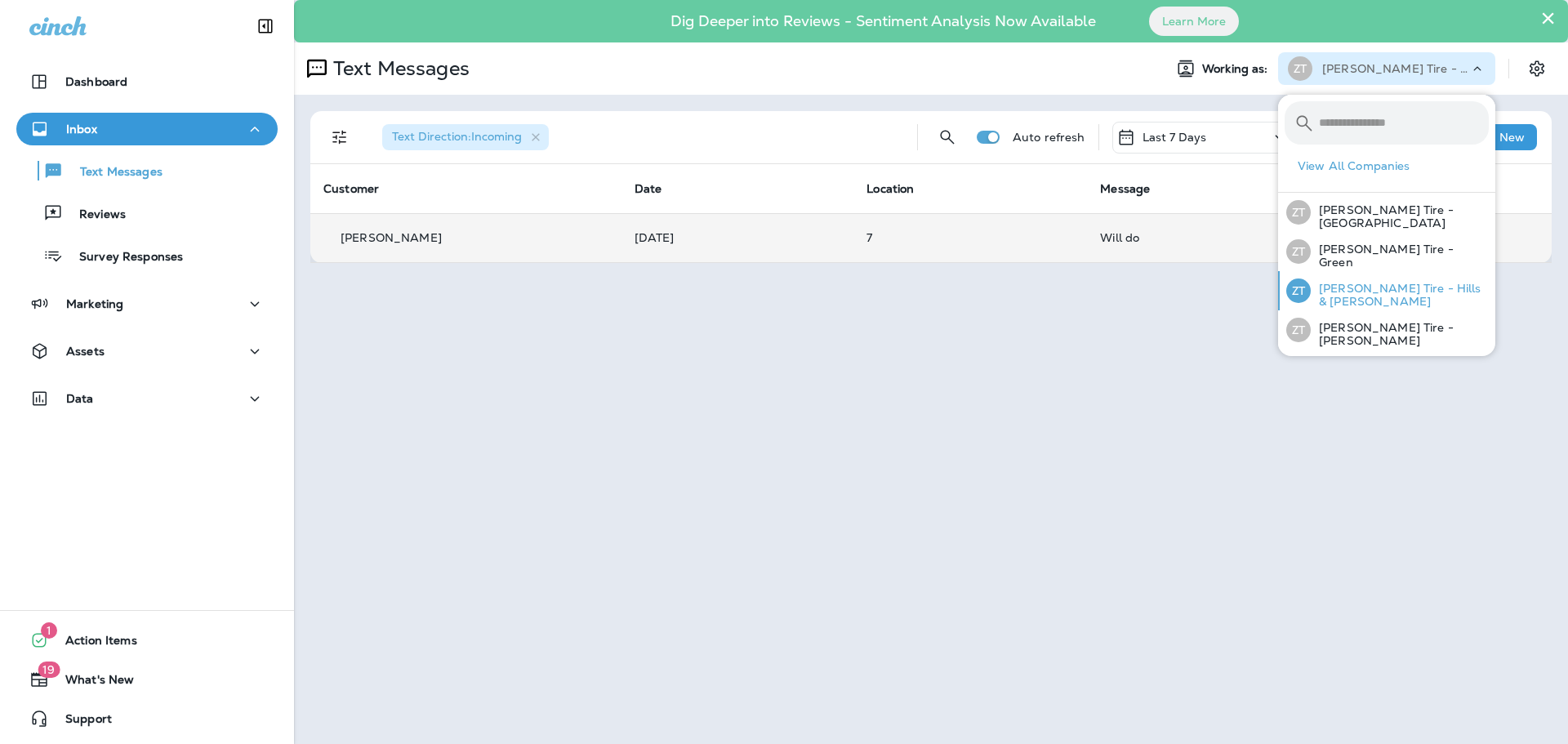
click at [1344, 281] on div "[PERSON_NAME] Tire - Hills & [PERSON_NAME]" at bounding box center [1387, 291] width 215 height 40
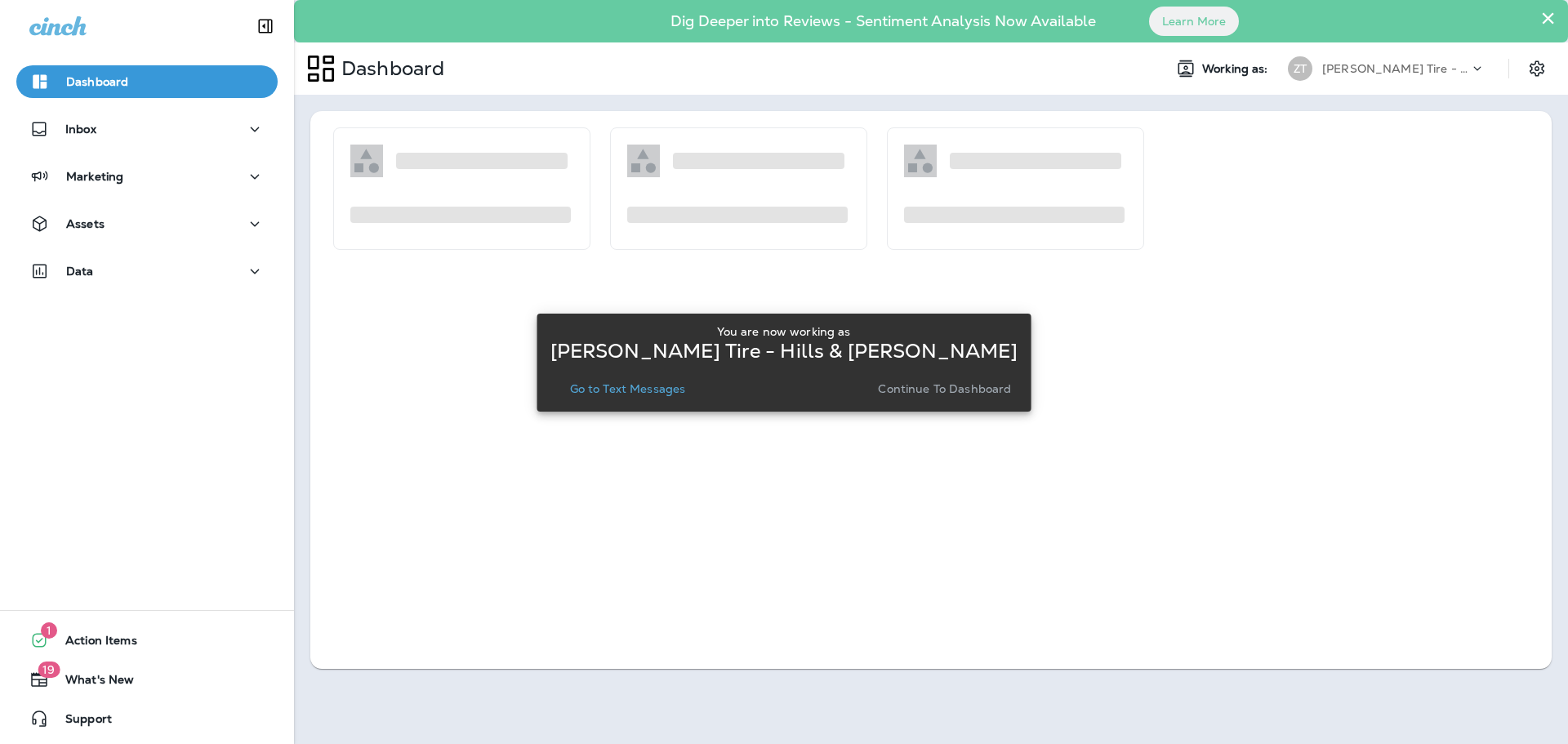
click at [932, 395] on p "Continue to Dashboard" at bounding box center [945, 388] width 133 height 14
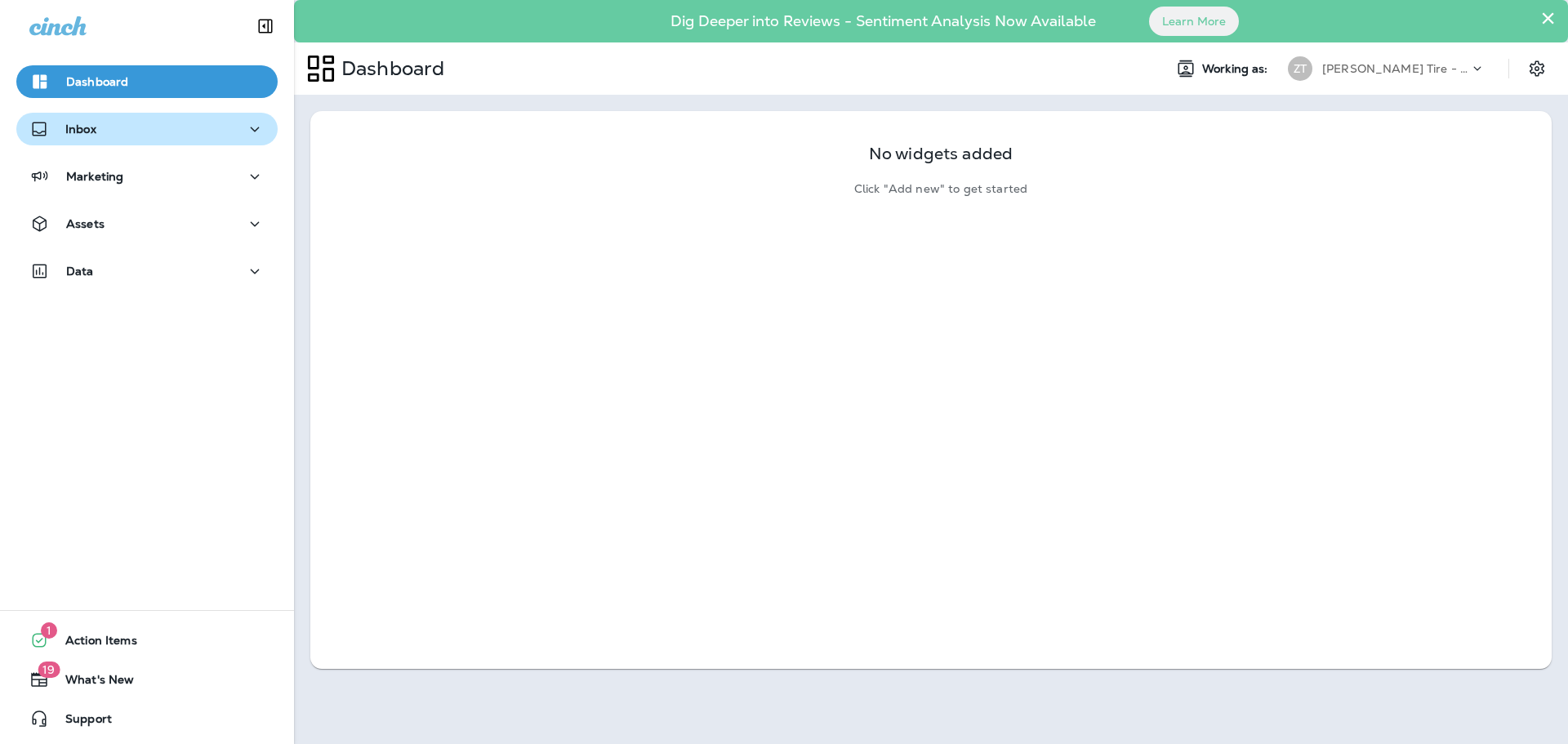
click at [170, 136] on div "Inbox" at bounding box center [147, 129] width 235 height 21
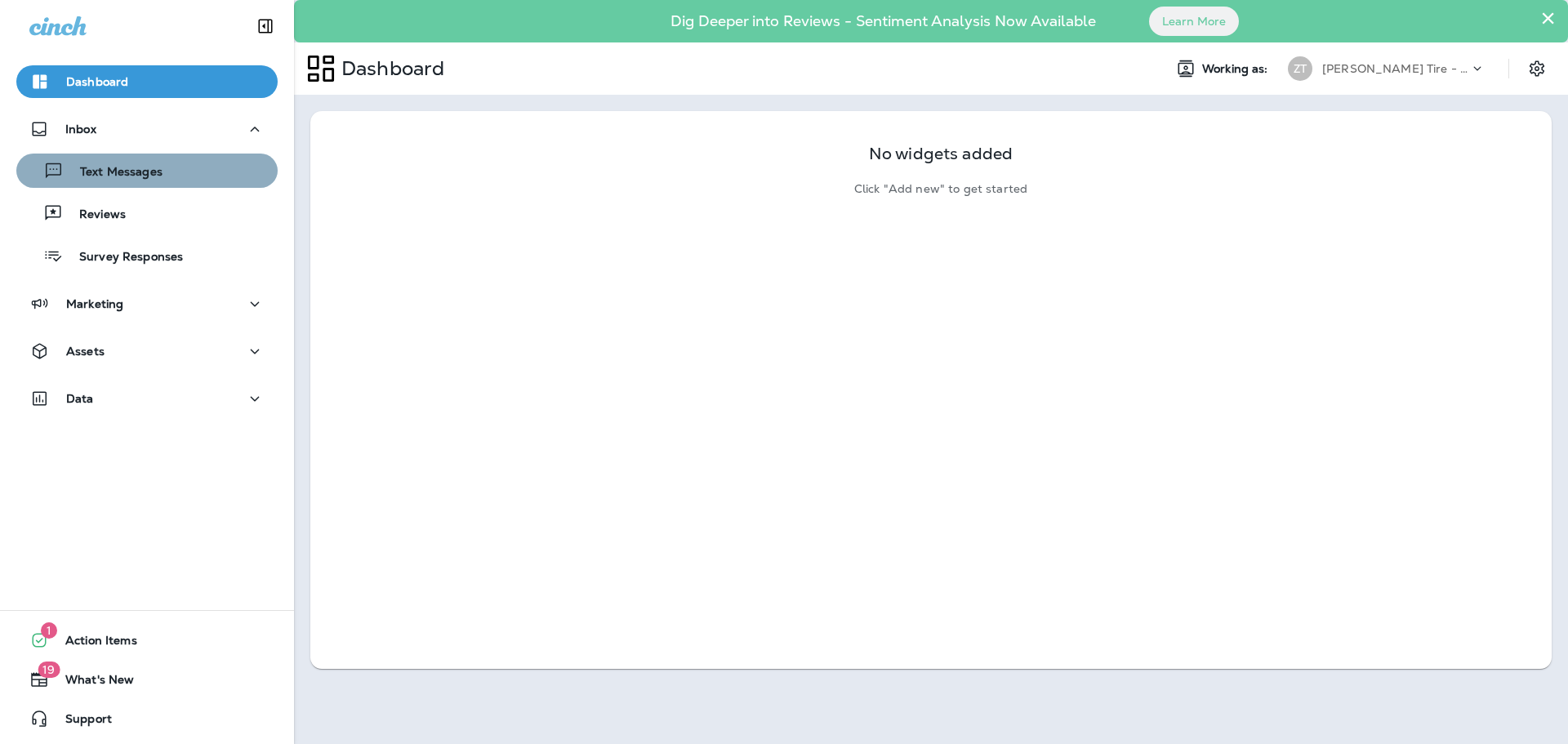
click at [167, 160] on div "Text Messages" at bounding box center [147, 170] width 249 height 24
